Goal: Check status

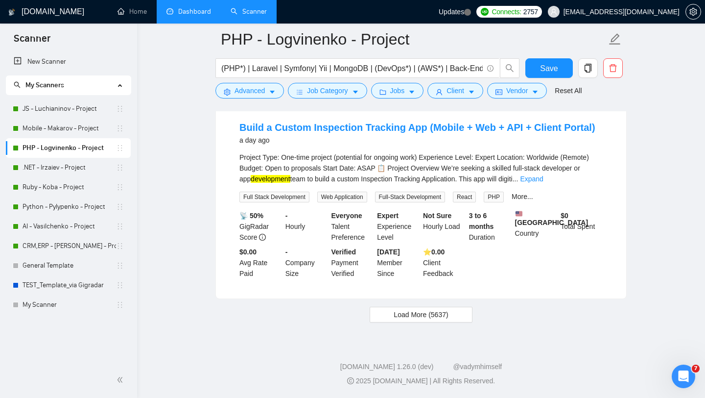
click at [185, 12] on link "Dashboard" at bounding box center [189, 11] width 45 height 8
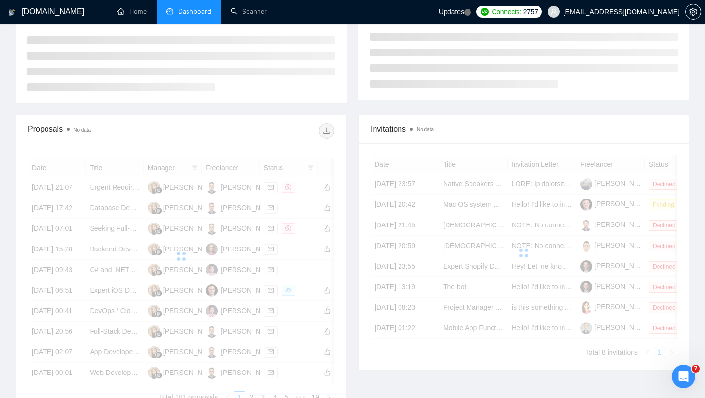
scroll to position [200, 0]
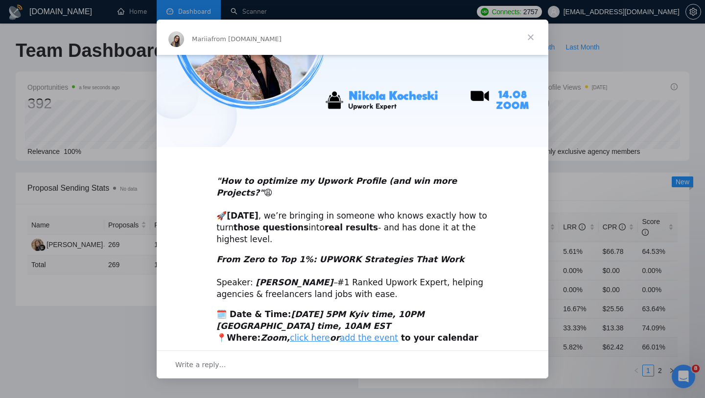
scroll to position [139, 0]
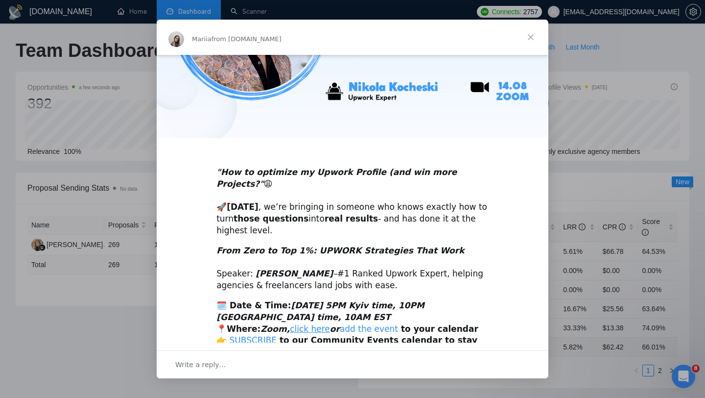
click at [365, 324] on link "add the event" at bounding box center [369, 329] width 58 height 10
click at [529, 38] on span "Close" at bounding box center [530, 37] width 35 height 35
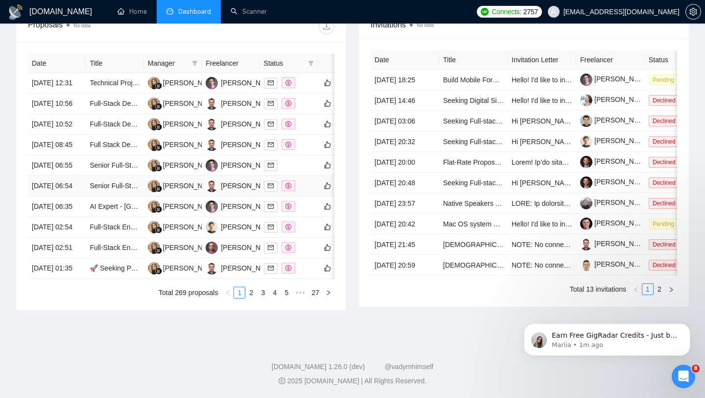
scroll to position [0, 0]
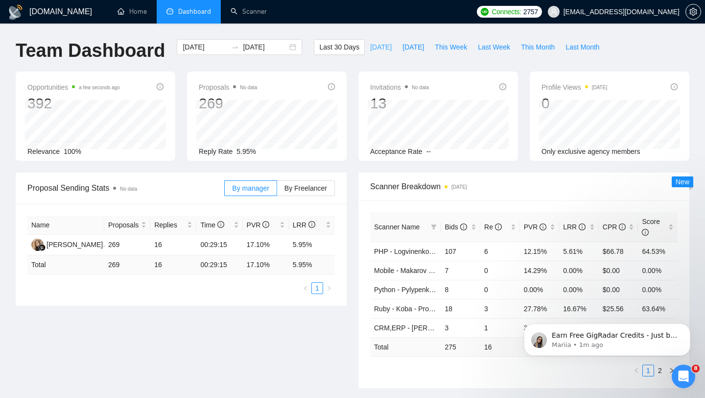
click at [377, 46] on span "[DATE]" at bounding box center [381, 47] width 22 height 11
click at [403, 48] on span "[DATE]" at bounding box center [414, 47] width 22 height 11
type input "2025-08-12"
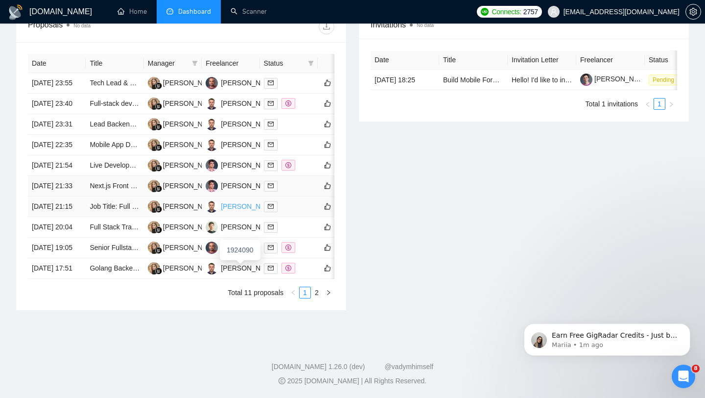
scroll to position [388, 0]
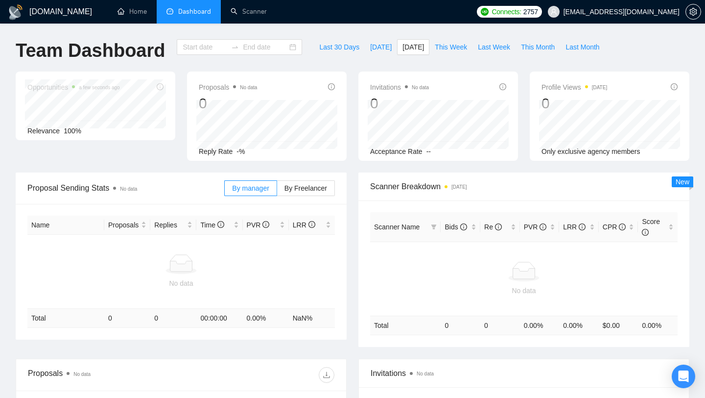
type input "[DATE]"
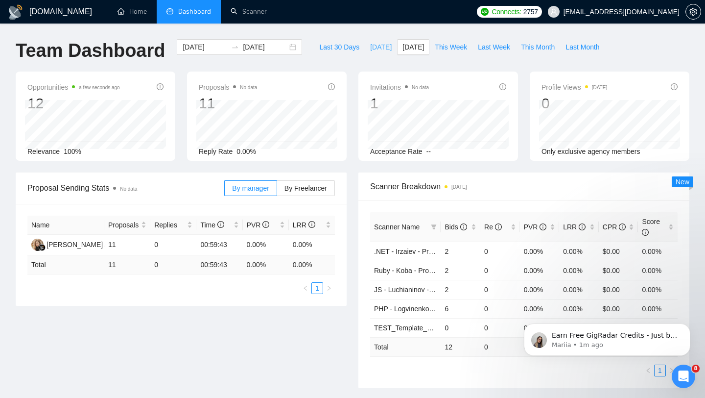
click at [374, 48] on span "[DATE]" at bounding box center [381, 47] width 22 height 11
type input "[DATE]"
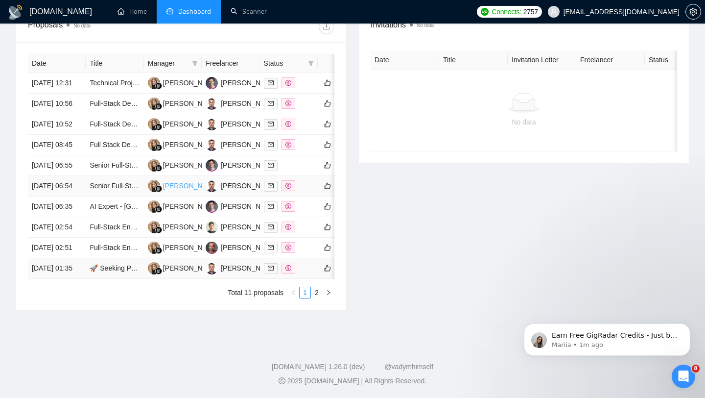
scroll to position [483, 0]
click at [317, 292] on link "2" at bounding box center [317, 292] width 11 height 11
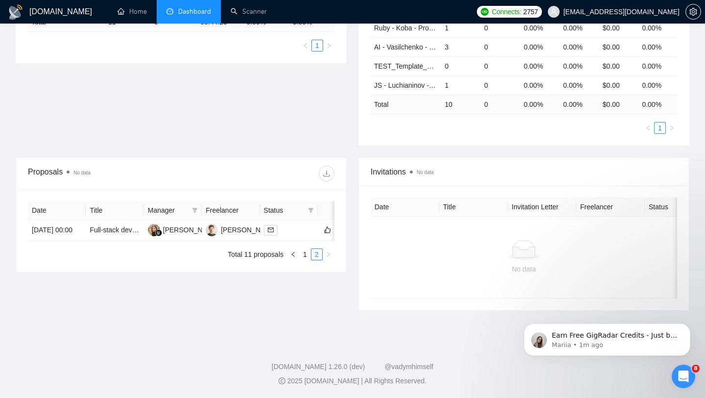
scroll to position [242, 0]
click at [307, 260] on link "1" at bounding box center [305, 254] width 11 height 11
